Goal: Check status

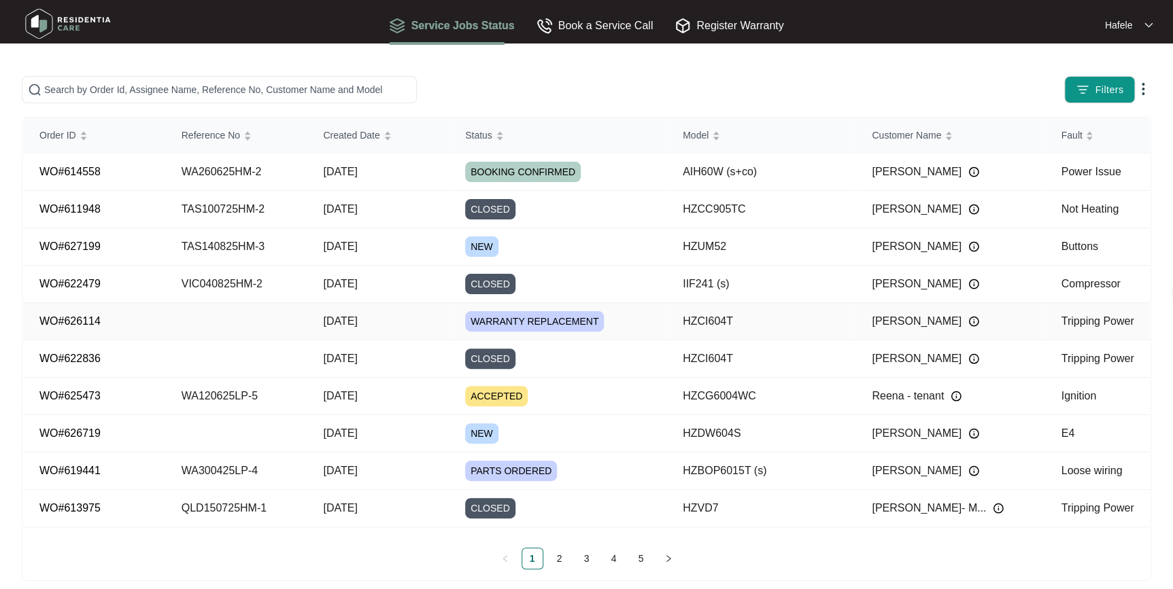
click at [689, 319] on td "HZCI604T" at bounding box center [760, 321] width 189 height 37
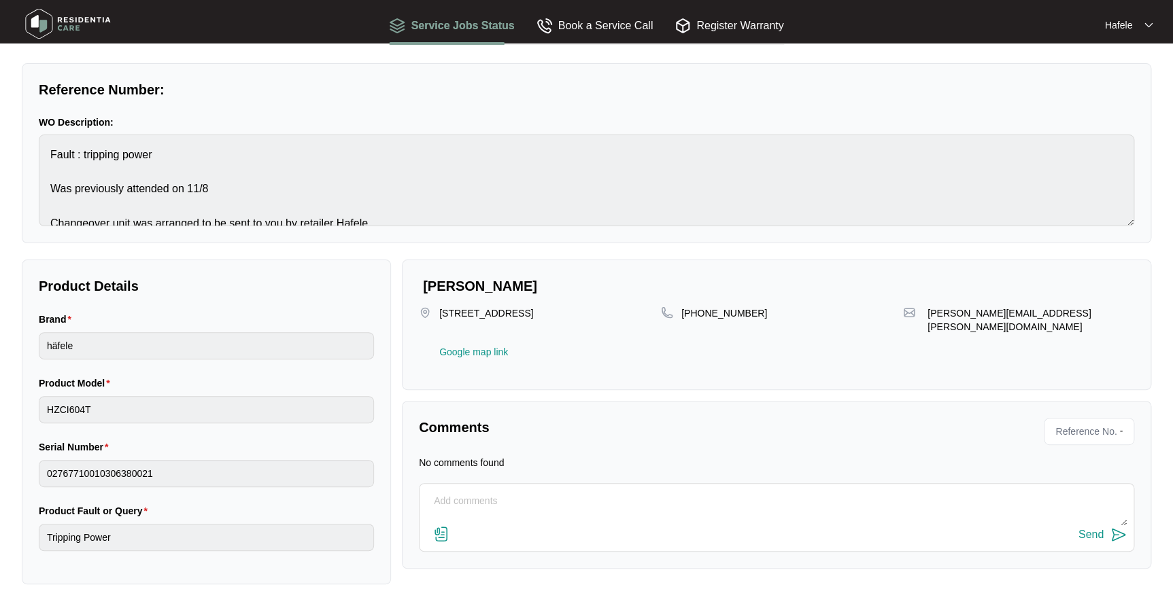
scroll to position [45, 0]
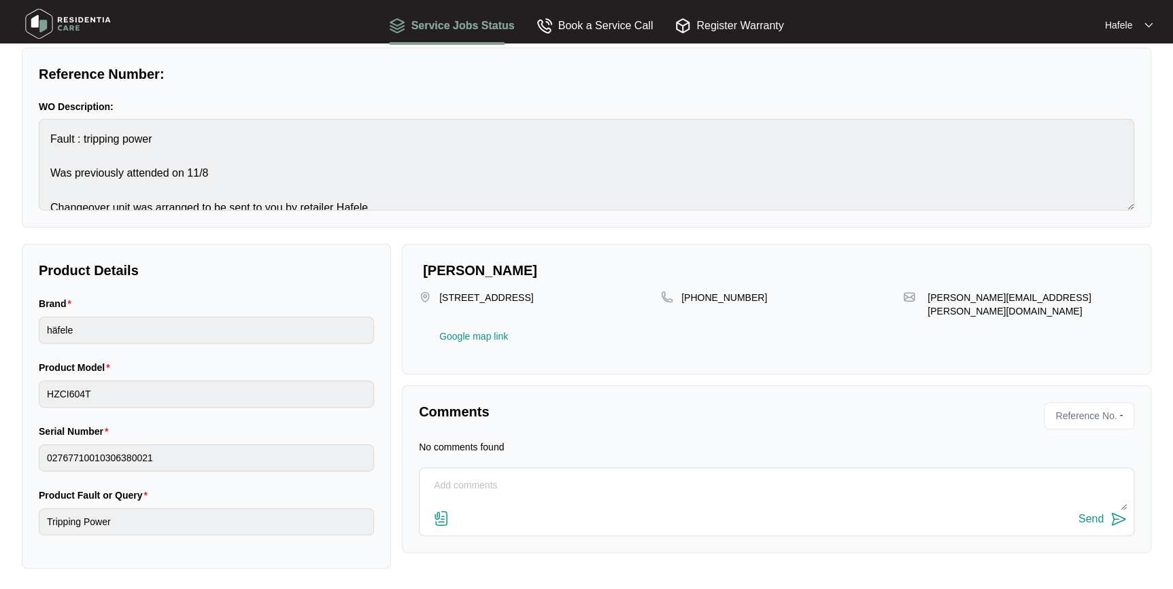
click at [0, 462] on html "Service Jobs Status Book a Service Call Register Warranty Hafele Customer Refer…" at bounding box center [586, 273] width 1173 height 636
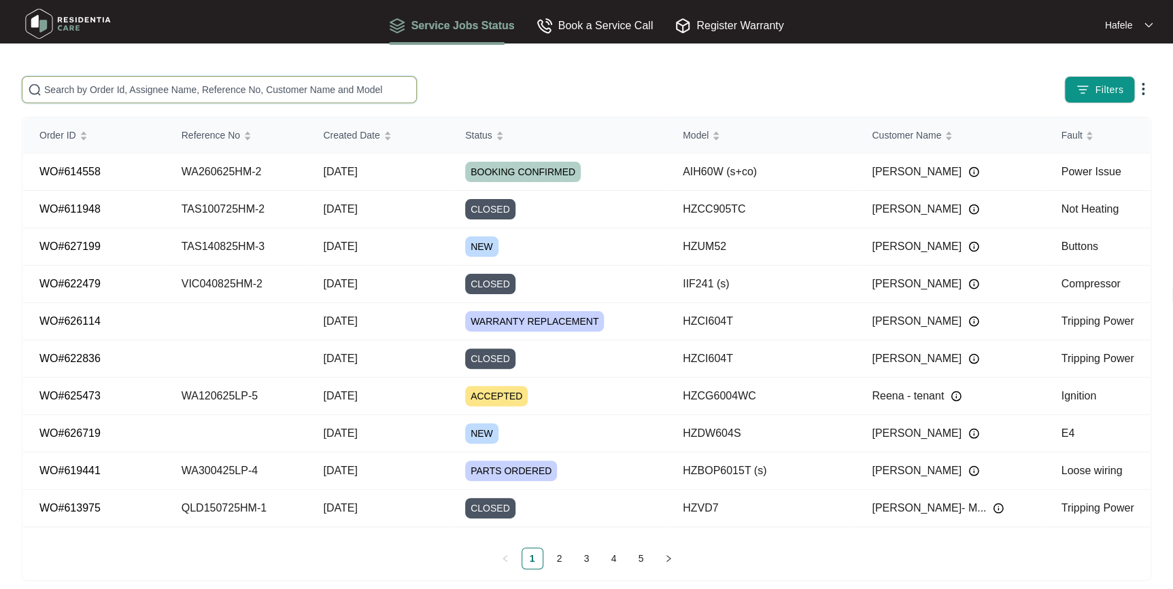
click at [181, 88] on input "text" at bounding box center [227, 89] width 366 height 15
paste input "VIC010825LP-1"
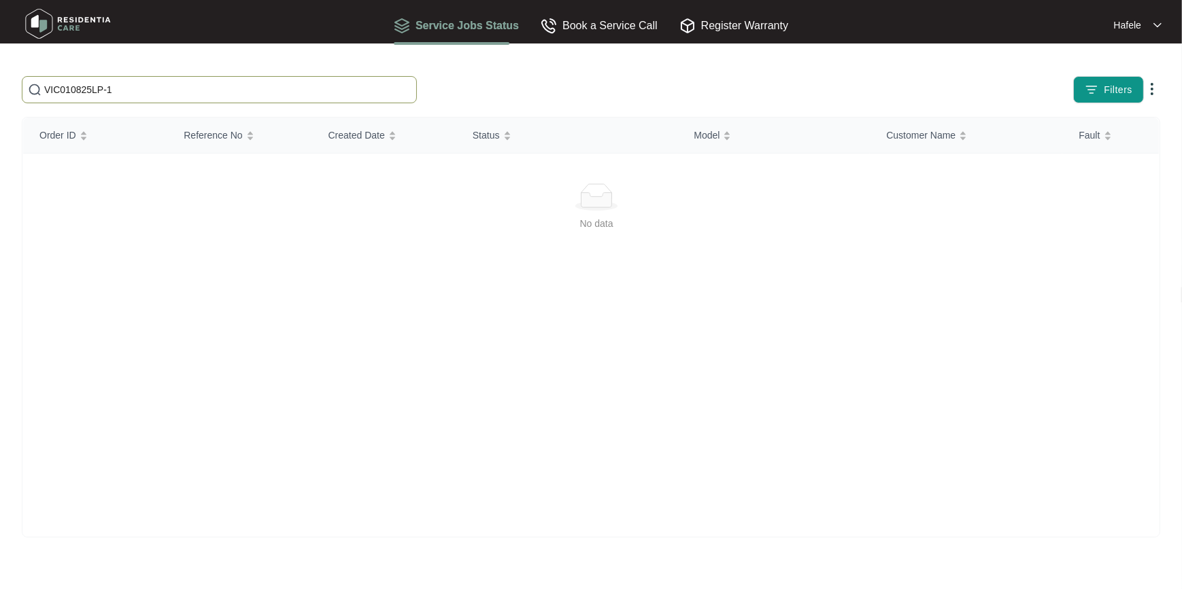
click at [116, 88] on input "VIC010825LP-1" at bounding box center [227, 89] width 366 height 15
drag, startPoint x: 262, startPoint y: 96, endPoint x: 5, endPoint y: 101, distance: 257.0
click at [7, 101] on main "VIC010825L Filters Order ID Reference No Created Date Status Model Customer Nam…" at bounding box center [591, 294] width 1182 height 589
paste input "QLD300725LP-2"
type input "QLD300725LP-2"
